Goal: Task Accomplishment & Management: Use online tool/utility

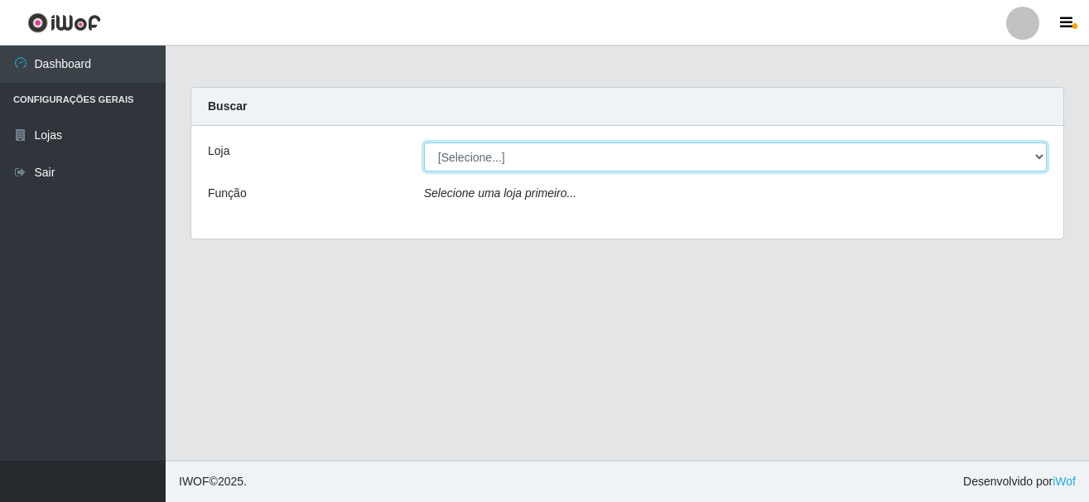
click at [489, 165] on select "[Selecione...] [GEOGRAPHIC_DATA] [GEOGRAPHIC_DATA]" at bounding box center [735, 156] width 623 height 29
select select "64"
click at [424, 142] on select "[Selecione...] [GEOGRAPHIC_DATA] [GEOGRAPHIC_DATA]" at bounding box center [735, 156] width 623 height 29
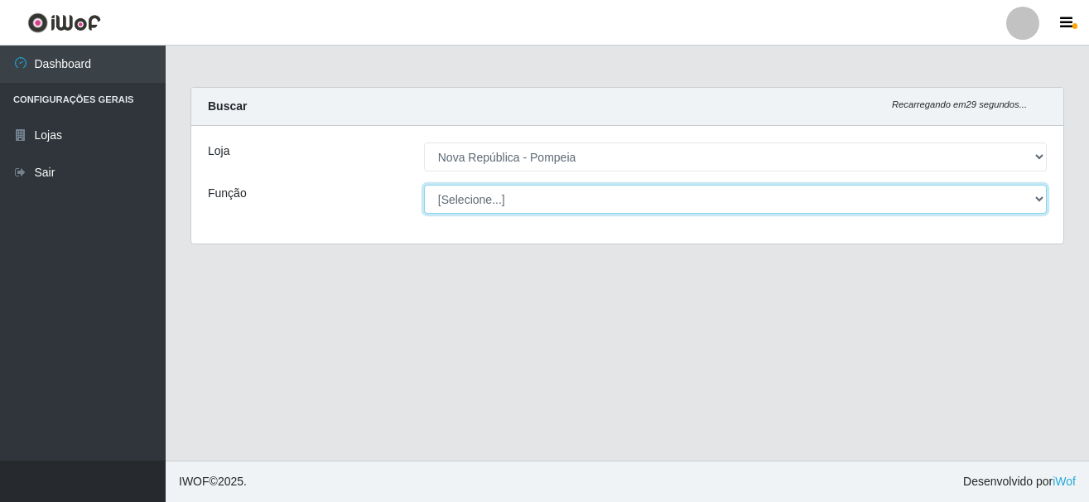
click at [461, 204] on select "[Selecione...] Balconista Operador de Caixa Recepcionista Repositor" at bounding box center [735, 199] width 623 height 29
select select "22"
click at [424, 185] on select "[Selecione...] Balconista Operador de Caixa Recepcionista Repositor" at bounding box center [735, 199] width 623 height 29
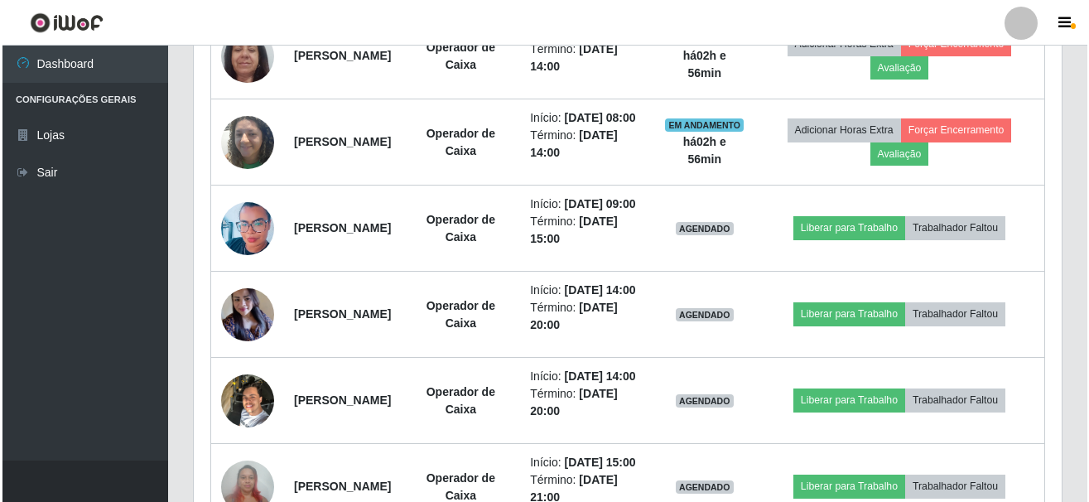
scroll to position [828, 0]
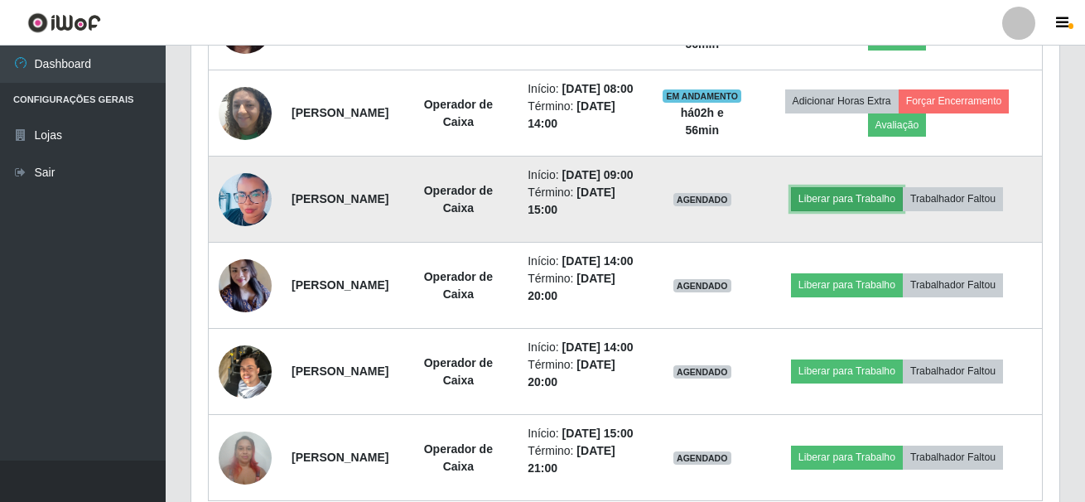
click at [903, 210] on button "Liberar para Trabalho" at bounding box center [847, 198] width 112 height 23
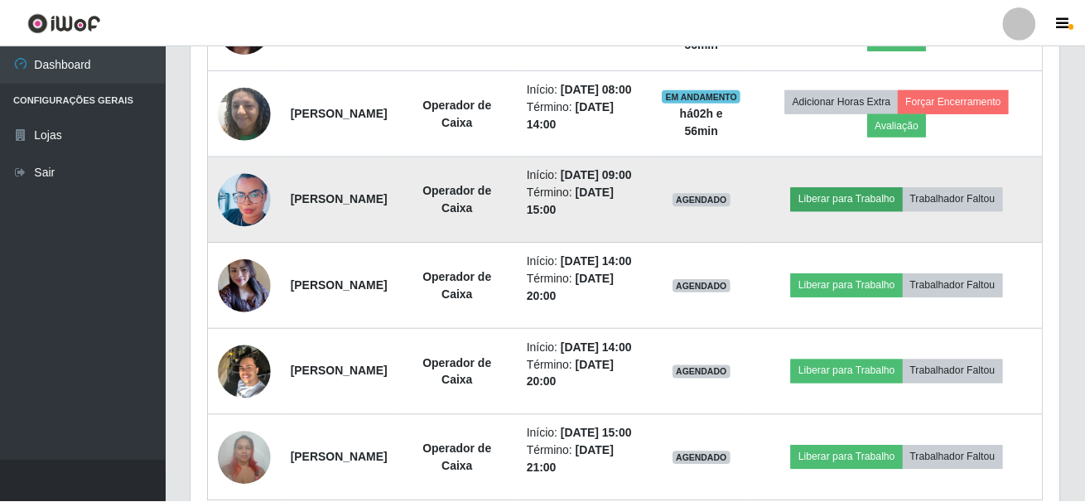
scroll to position [344, 860]
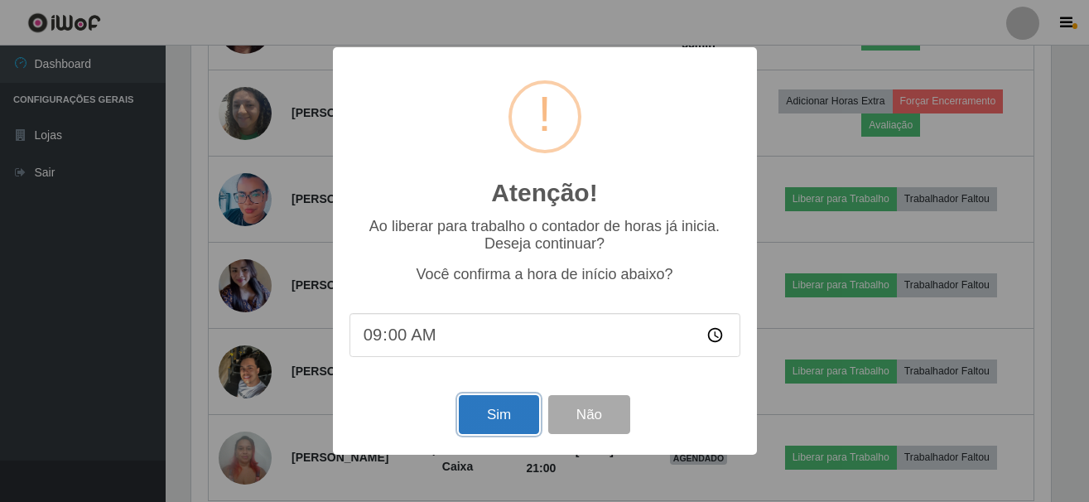
click at [503, 417] on button "Sim" at bounding box center [499, 414] width 80 height 39
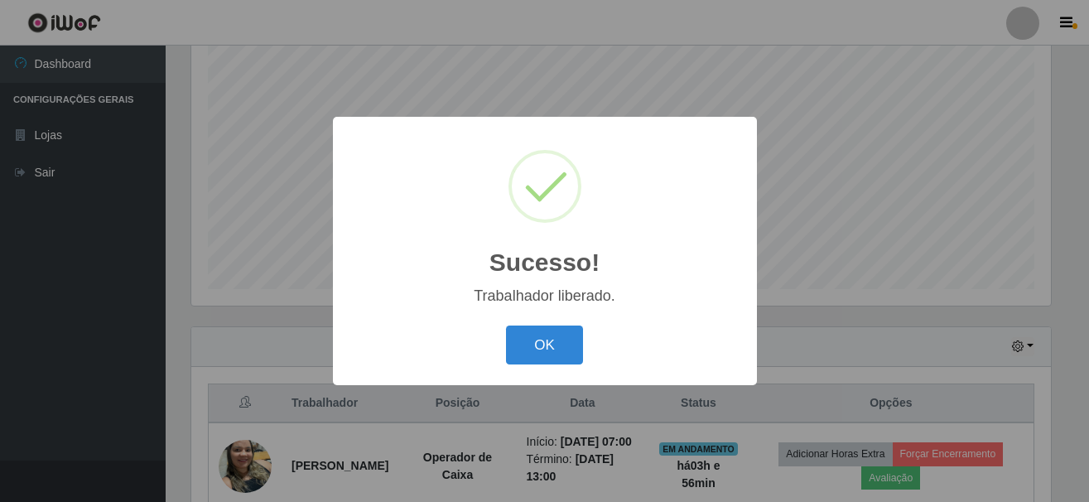
click at [506, 325] on button "OK" at bounding box center [544, 344] width 77 height 39
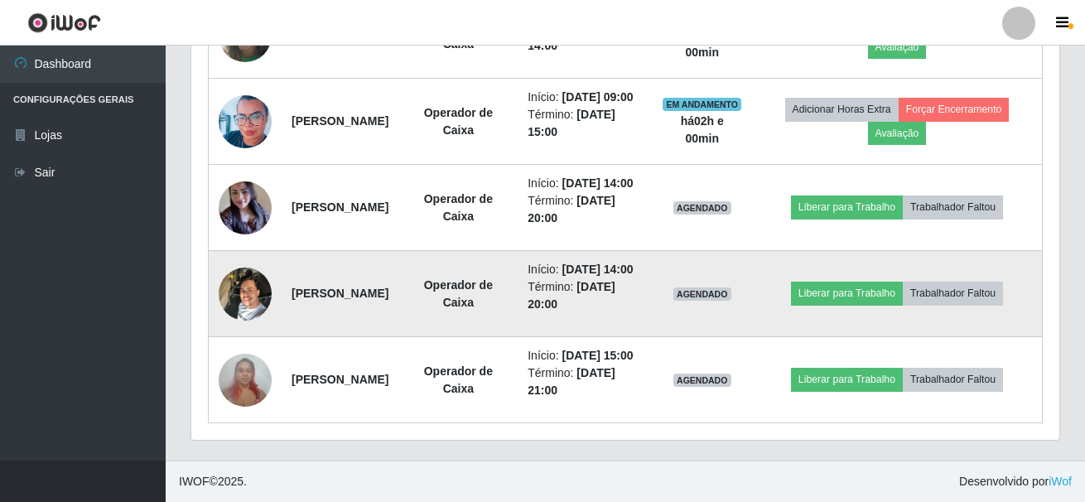
scroll to position [1028, 0]
